Goal: Information Seeking & Learning: Learn about a topic

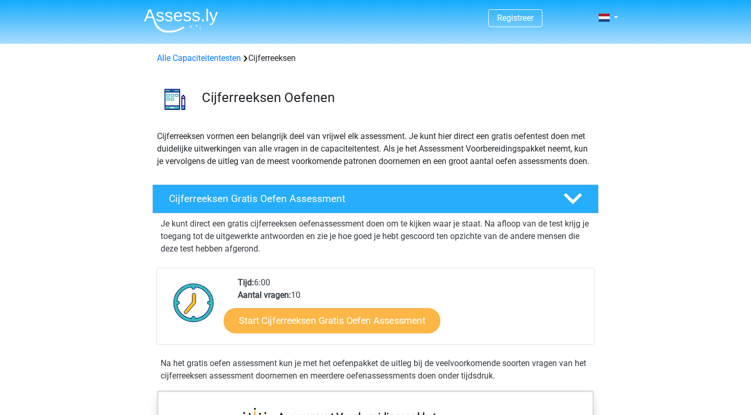
click at [276, 333] on link "Start Cijferreeksen Gratis Oefen Assessment" at bounding box center [332, 320] width 216 height 25
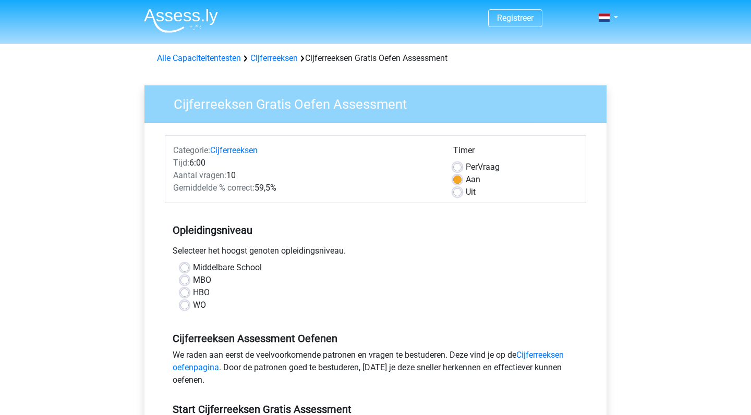
click at [186, 285] on div "MBO" at bounding box center [375, 280] width 390 height 13
click at [193, 280] on label "MBO" at bounding box center [202, 280] width 18 height 13
click at [186, 280] on input "MBO" at bounding box center [184, 279] width 8 height 10
radio input "true"
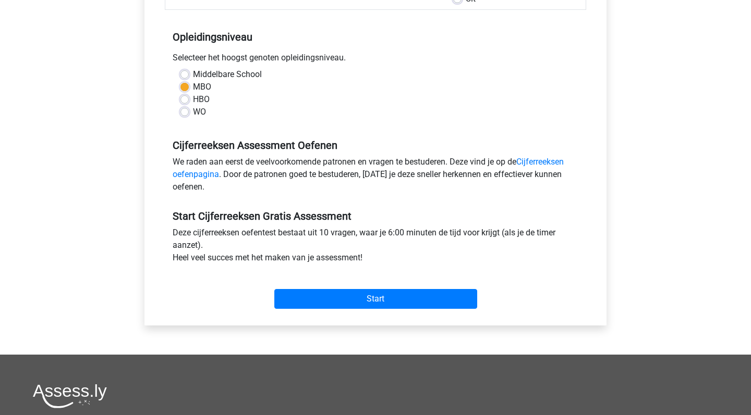
scroll to position [217, 0]
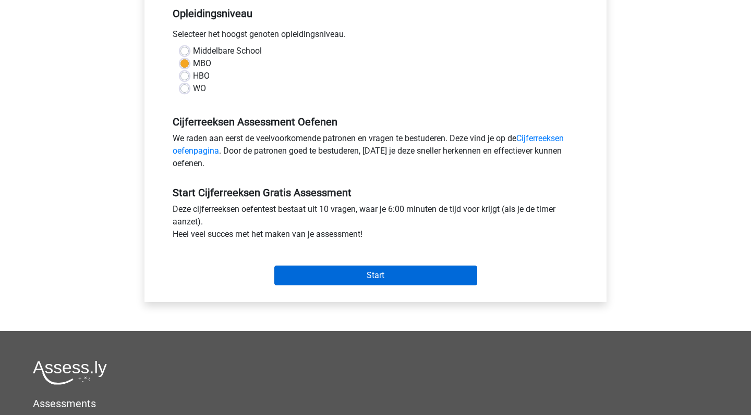
click at [356, 276] on input "Start" at bounding box center [375, 276] width 203 height 20
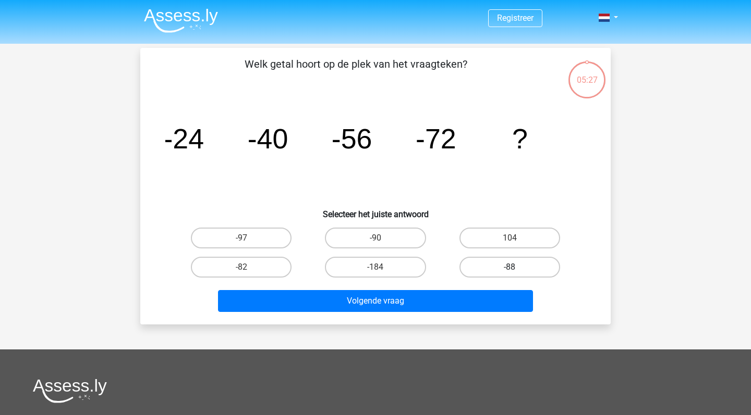
click at [505, 260] on label "-88" at bounding box center [509, 267] width 101 height 21
click at [509, 267] on input "-88" at bounding box center [512, 270] width 7 height 7
radio input "true"
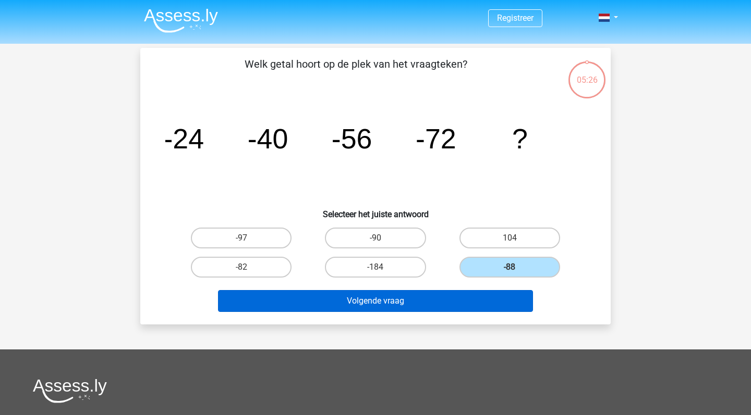
click at [480, 309] on button "Volgende vraag" at bounding box center [375, 301] width 315 height 22
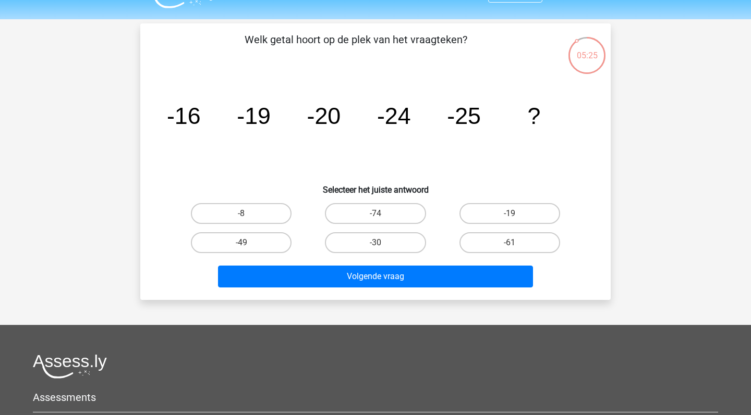
scroll to position [19, 0]
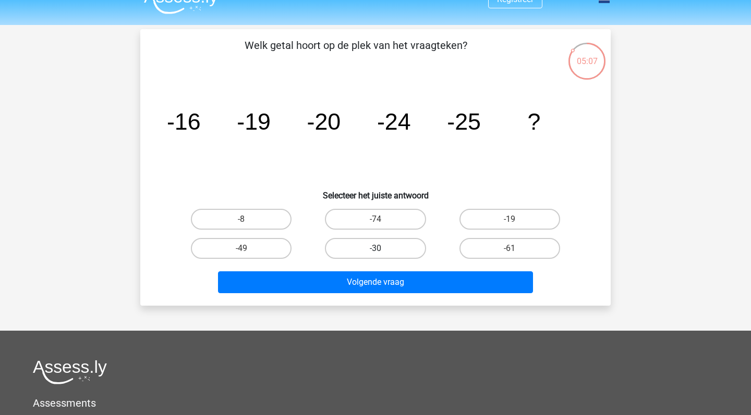
click at [348, 243] on label "-30" at bounding box center [375, 248] width 101 height 21
click at [375, 249] on input "-30" at bounding box center [378, 252] width 7 height 7
radio input "true"
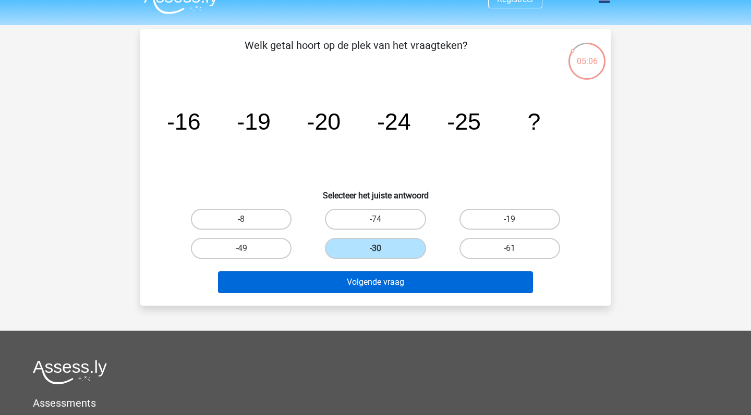
click at [358, 281] on button "Volgende vraag" at bounding box center [375, 283] width 315 height 22
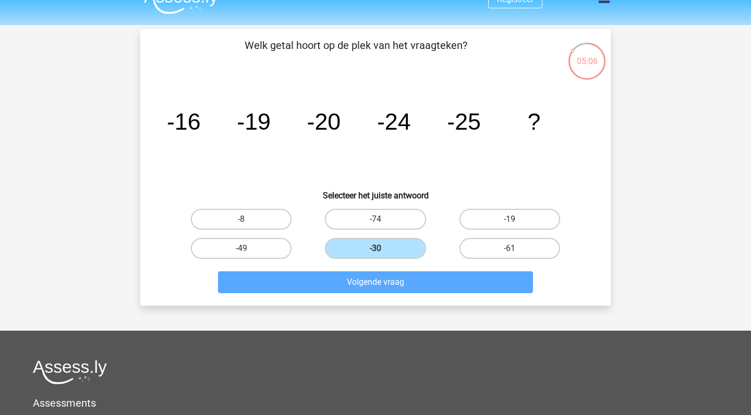
scroll to position [48, 0]
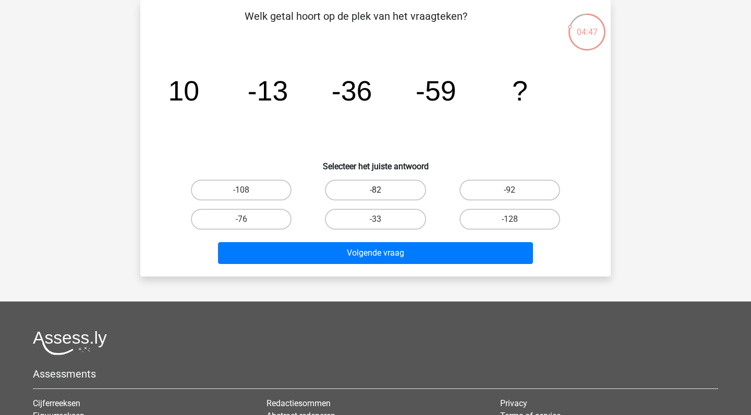
click at [354, 183] on label "-82" at bounding box center [375, 190] width 101 height 21
click at [375, 190] on input "-82" at bounding box center [378, 193] width 7 height 7
radio input "true"
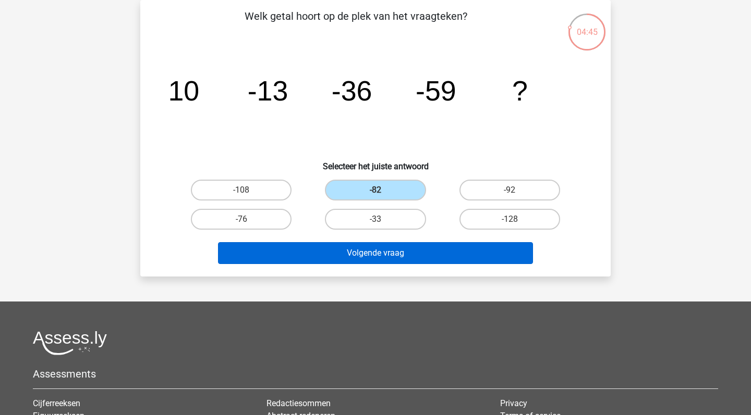
click at [361, 257] on button "Volgende vraag" at bounding box center [375, 253] width 315 height 22
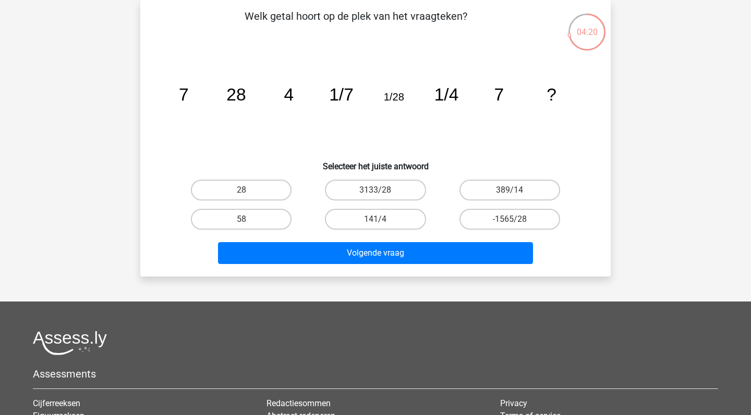
click at [361, 257] on button "Volgende vraag" at bounding box center [375, 253] width 315 height 22
click at [254, 220] on label "58" at bounding box center [241, 219] width 101 height 21
click at [248, 220] on input "58" at bounding box center [244, 222] width 7 height 7
radio input "true"
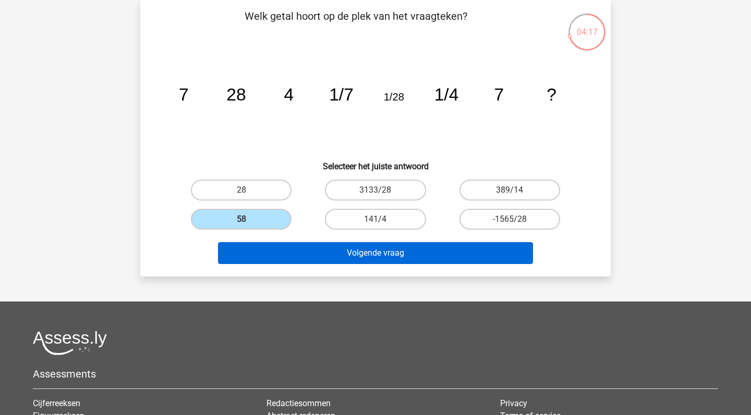
click at [432, 250] on button "Volgende vraag" at bounding box center [375, 253] width 315 height 22
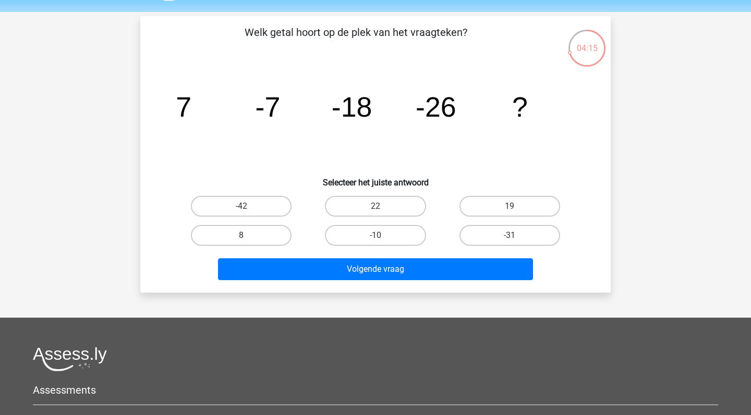
scroll to position [29, 0]
